Goal: Navigation & Orientation: Find specific page/section

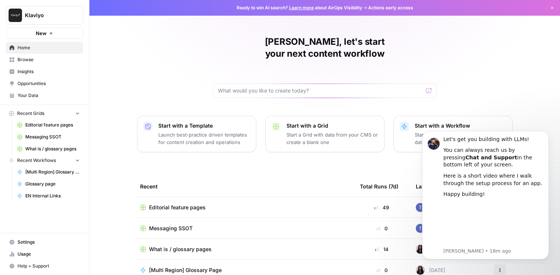
click at [28, 97] on span "Your Data" at bounding box center [49, 95] width 62 height 7
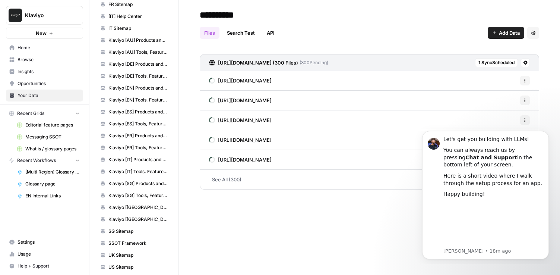
scroll to position [162, 0]
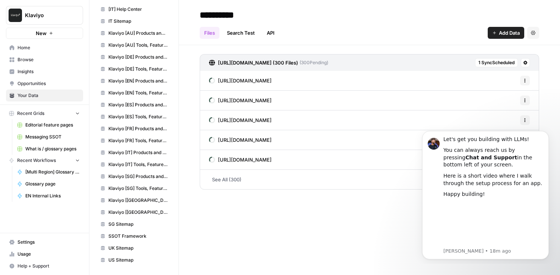
click at [30, 56] on span "Browse" at bounding box center [49, 59] width 62 height 7
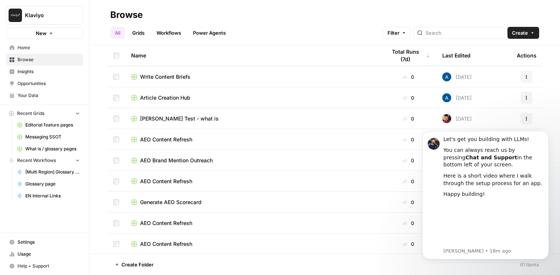
scroll to position [294, 0]
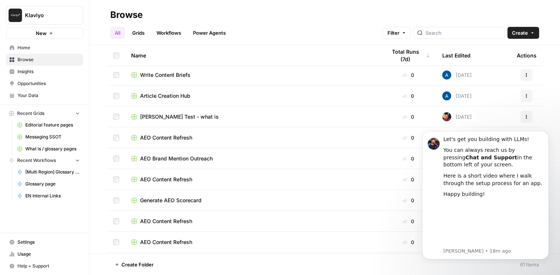
click at [173, 95] on span "Article Creation Hub" at bounding box center [165, 95] width 50 height 7
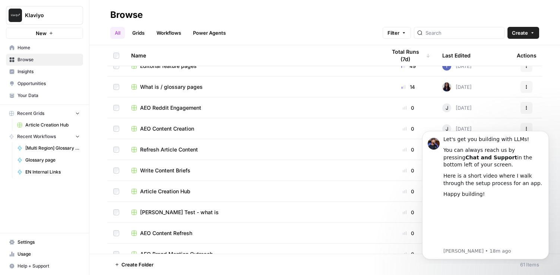
scroll to position [201, 0]
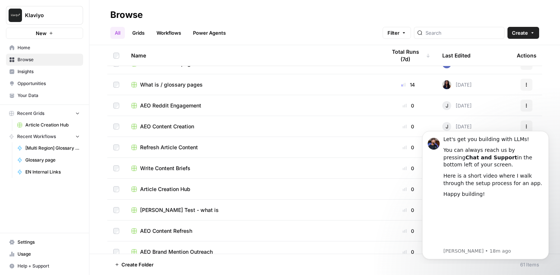
click at [172, 107] on span "AEO Reddit Engagement" at bounding box center [170, 105] width 61 height 7
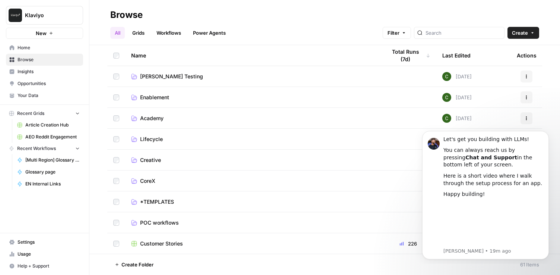
click at [35, 89] on link "Opportunities" at bounding box center [44, 84] width 77 height 12
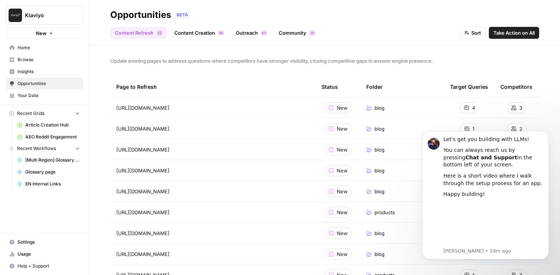
click at [35, 95] on span "Your Data" at bounding box center [49, 95] width 62 height 7
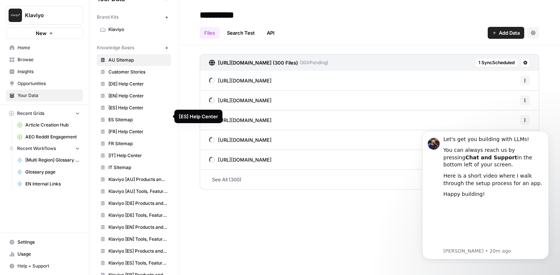
scroll to position [19, 0]
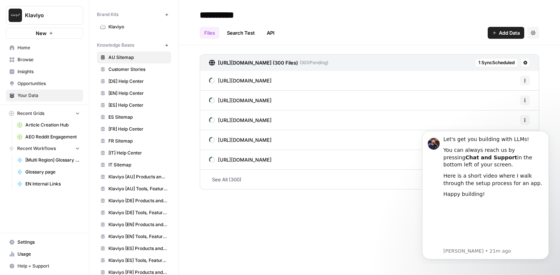
click at [42, 35] on span "New" at bounding box center [41, 32] width 11 height 7
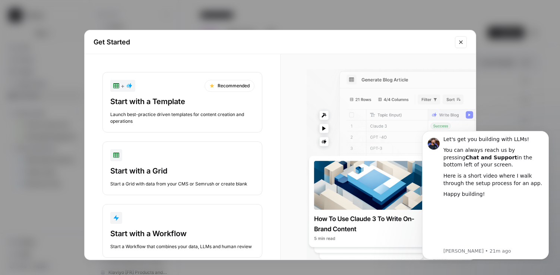
click at [461, 39] on icon "Close modal" at bounding box center [461, 42] width 6 height 6
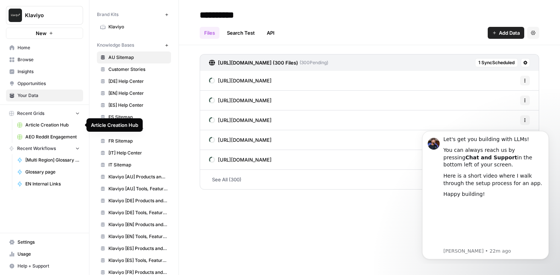
click at [48, 126] on span "Article Creation Hub" at bounding box center [52, 125] width 54 height 7
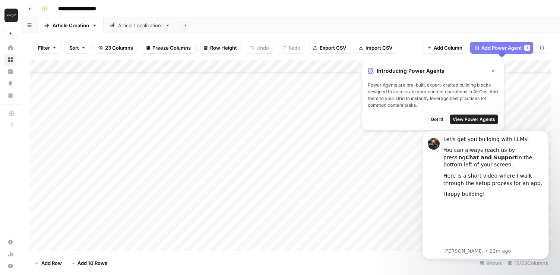
scroll to position [129, 0]
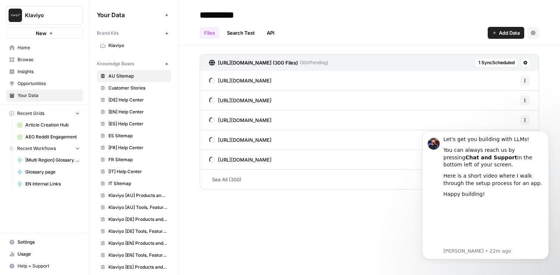
click at [76, 146] on icon "button" at bounding box center [77, 147] width 5 height 5
click at [76, 146] on icon "button" at bounding box center [77, 148] width 5 height 5
click at [28, 61] on span "Browse" at bounding box center [49, 59] width 62 height 7
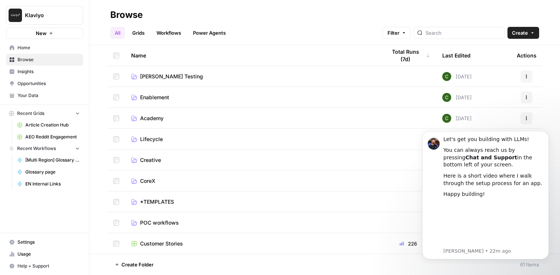
click at [169, 33] on link "Workflows" at bounding box center [169, 33] width 34 height 12
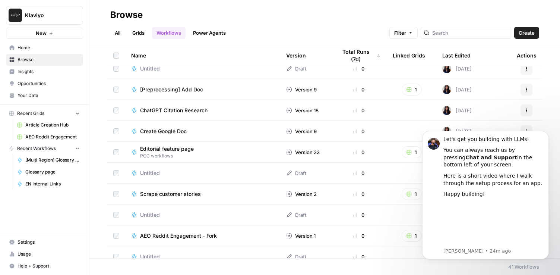
scroll to position [664, 0]
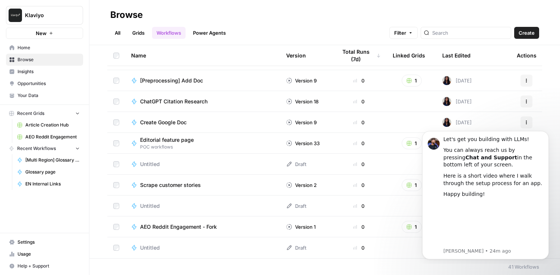
click at [23, 75] on link "Insights" at bounding box center [44, 72] width 77 height 12
